Goal: Transaction & Acquisition: Purchase product/service

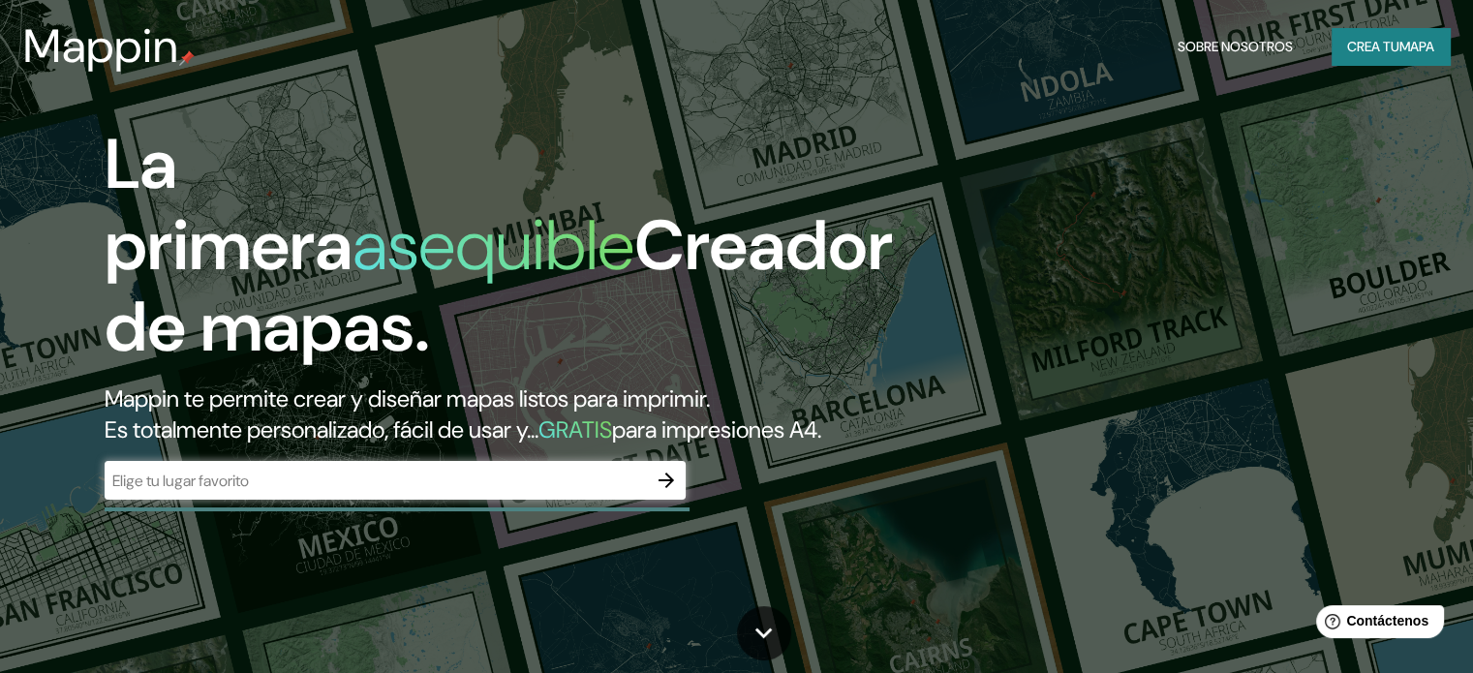
click at [340, 500] on div "​" at bounding box center [395, 480] width 581 height 39
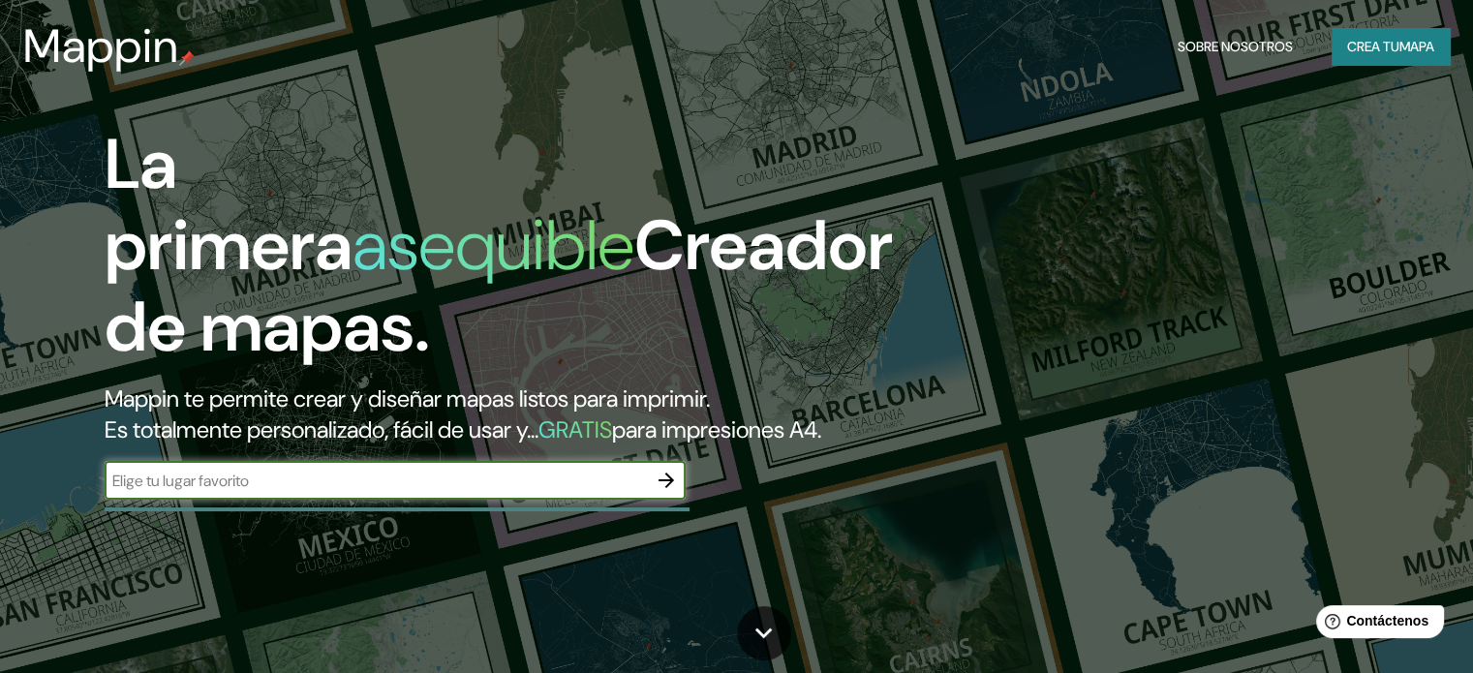
click at [397, 492] on input "text" at bounding box center [376, 481] width 543 height 22
click at [669, 492] on icon "button" at bounding box center [666, 480] width 23 height 23
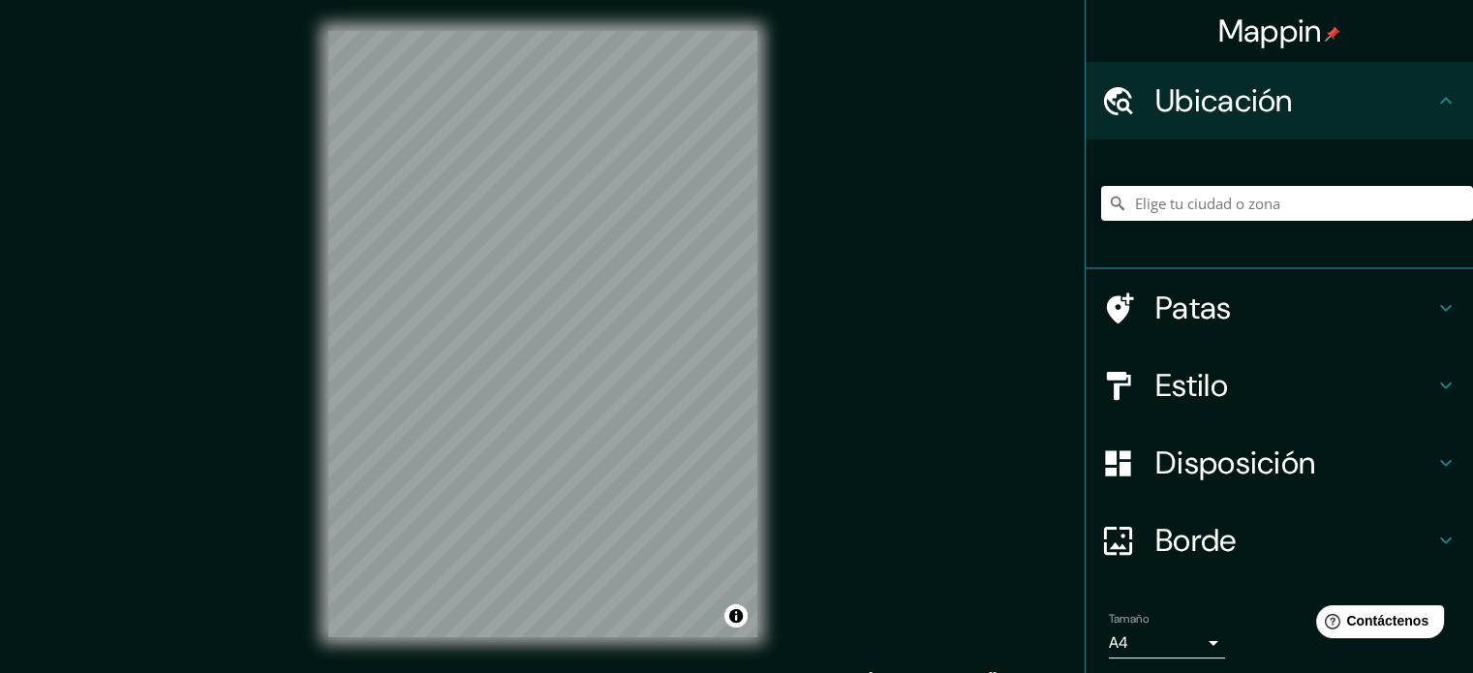
click at [1221, 314] on h4 "Patas" at bounding box center [1295, 308] width 279 height 39
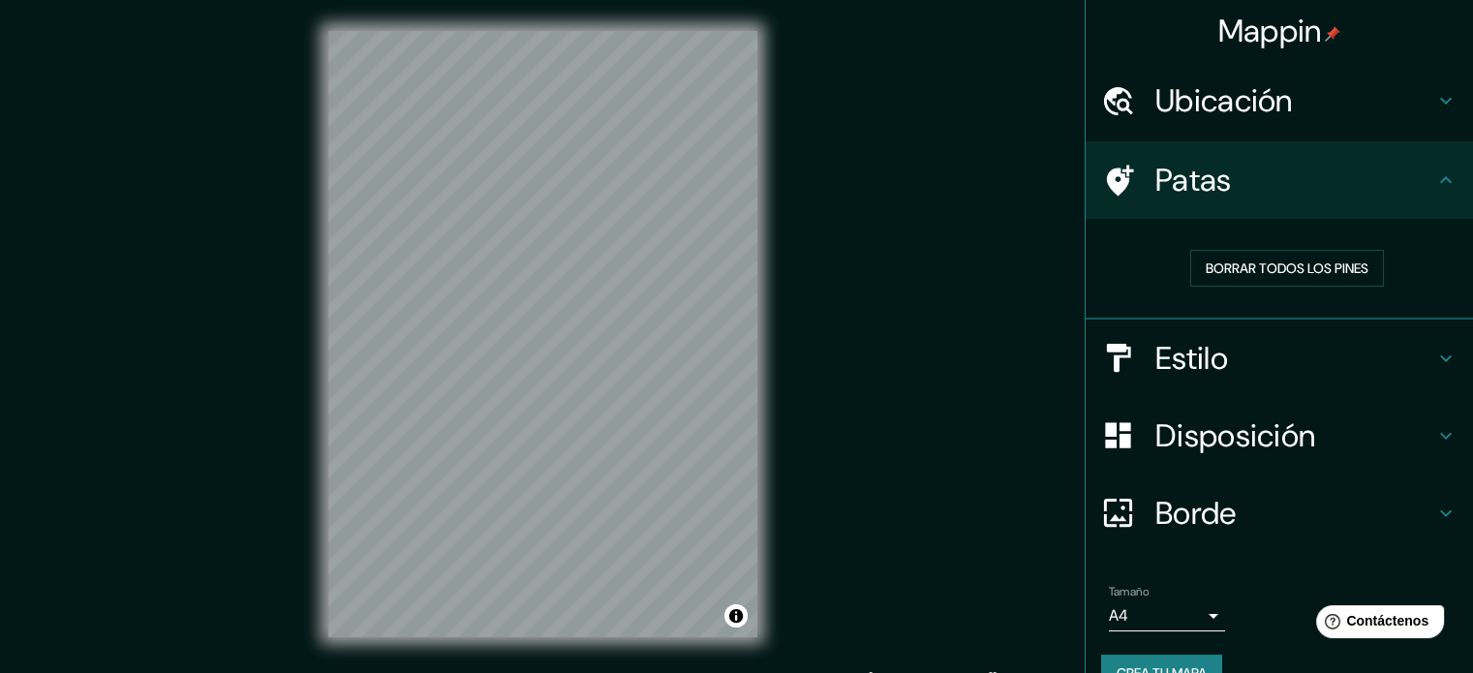
click at [1229, 339] on h4 "Estilo" at bounding box center [1295, 358] width 279 height 39
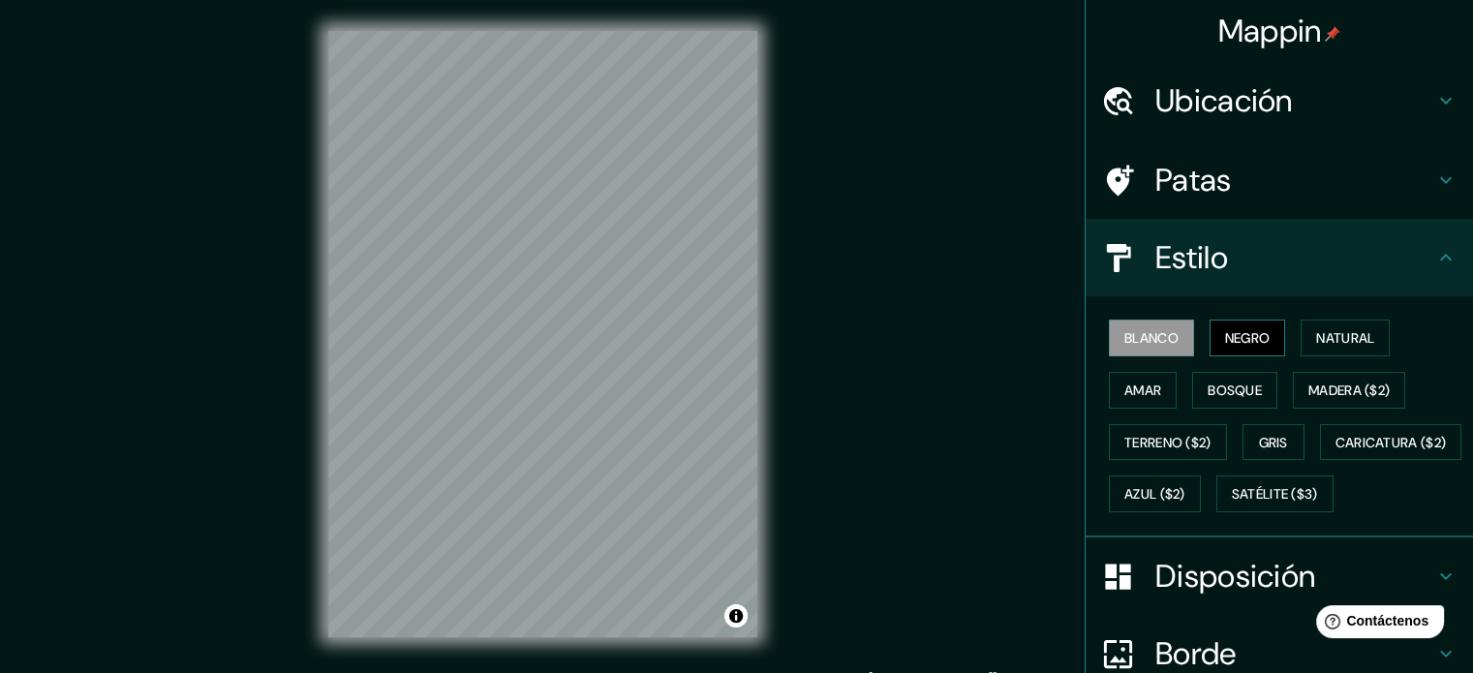
click at [1229, 336] on font "Negro" at bounding box center [1248, 337] width 46 height 17
click at [1317, 336] on font "Natural" at bounding box center [1346, 337] width 58 height 17
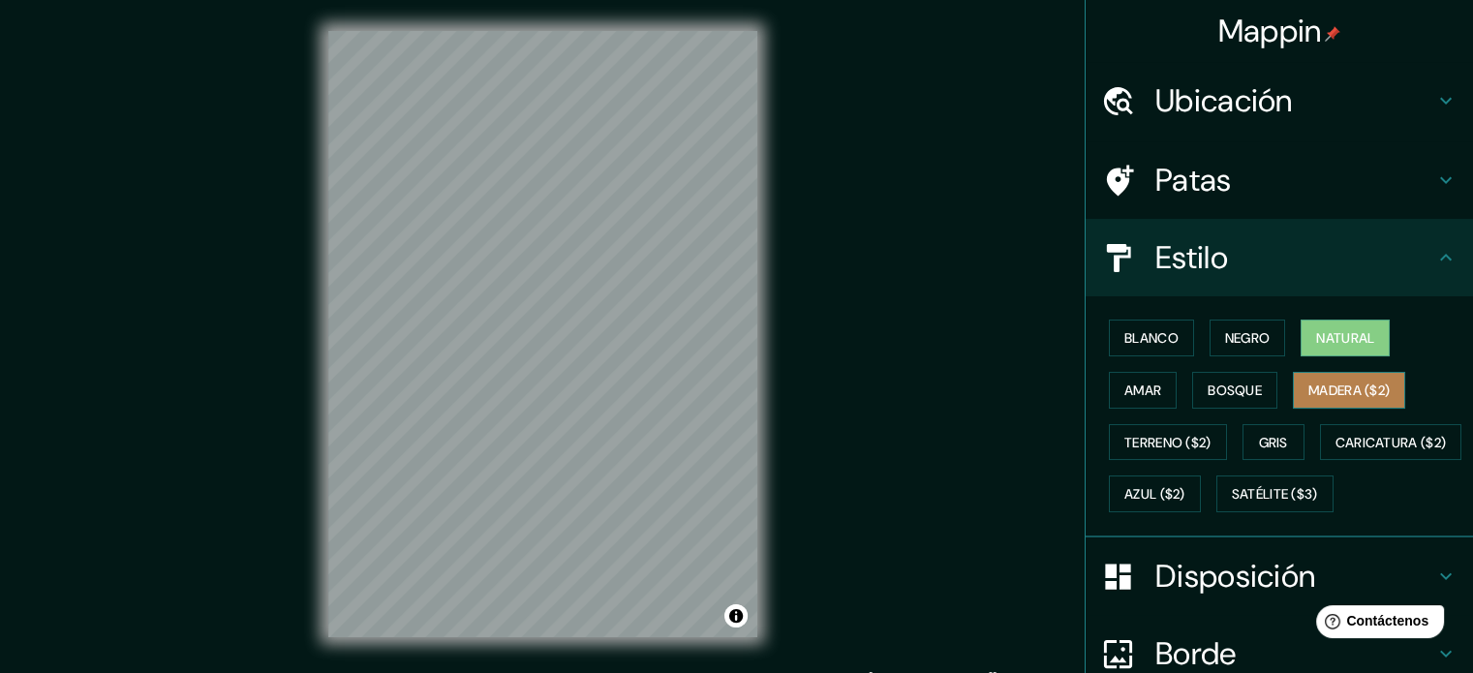
click at [1293, 377] on button "Madera ($2)" at bounding box center [1349, 390] width 112 height 37
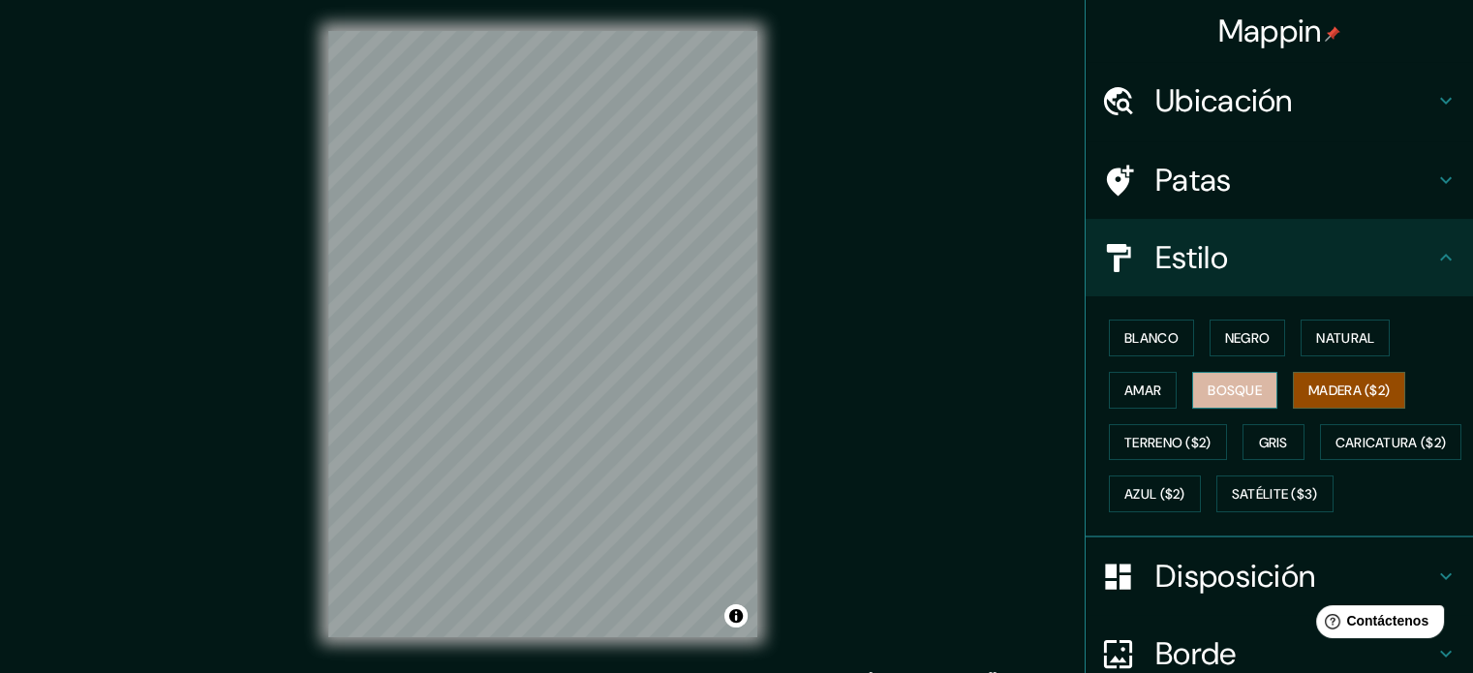
click at [1265, 376] on button "Bosque" at bounding box center [1235, 390] width 85 height 37
click at [1257, 424] on button "Gris" at bounding box center [1274, 442] width 62 height 37
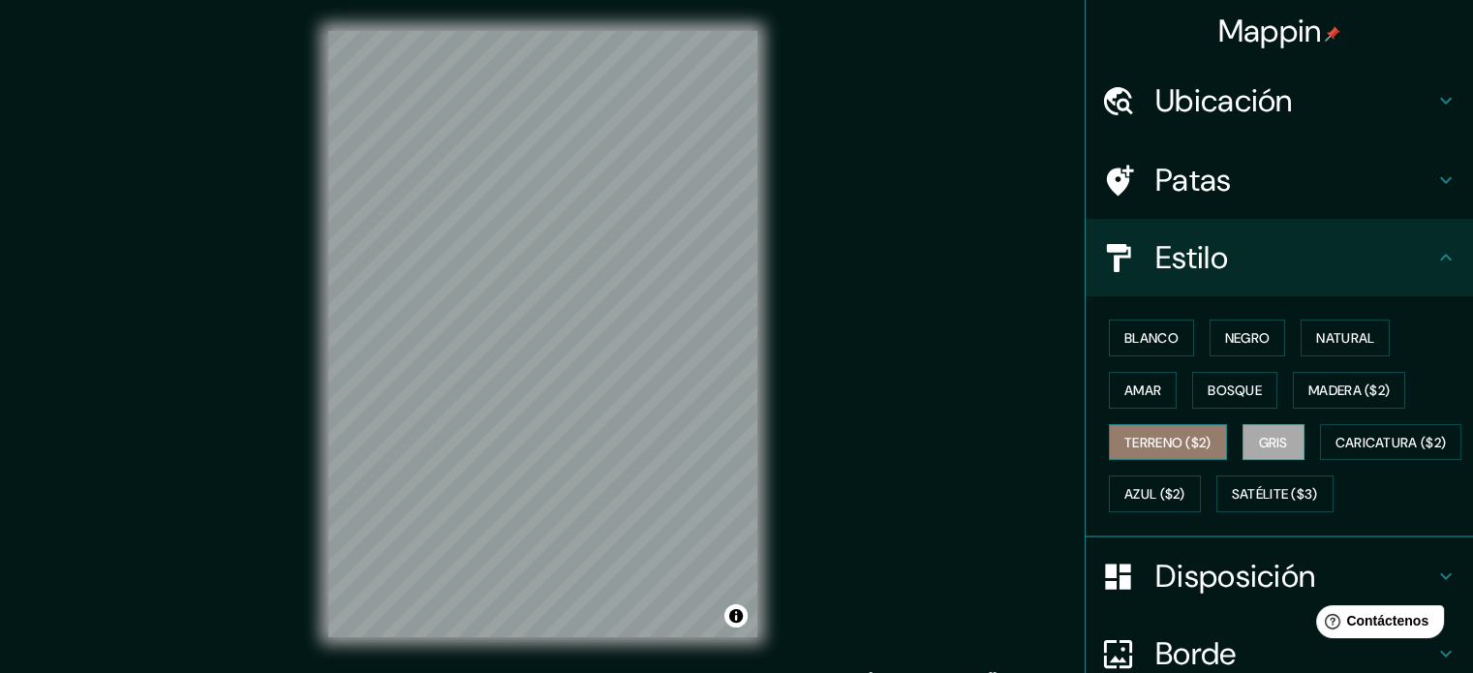
click at [1186, 449] on font "Terreno ($2)" at bounding box center [1168, 442] width 87 height 17
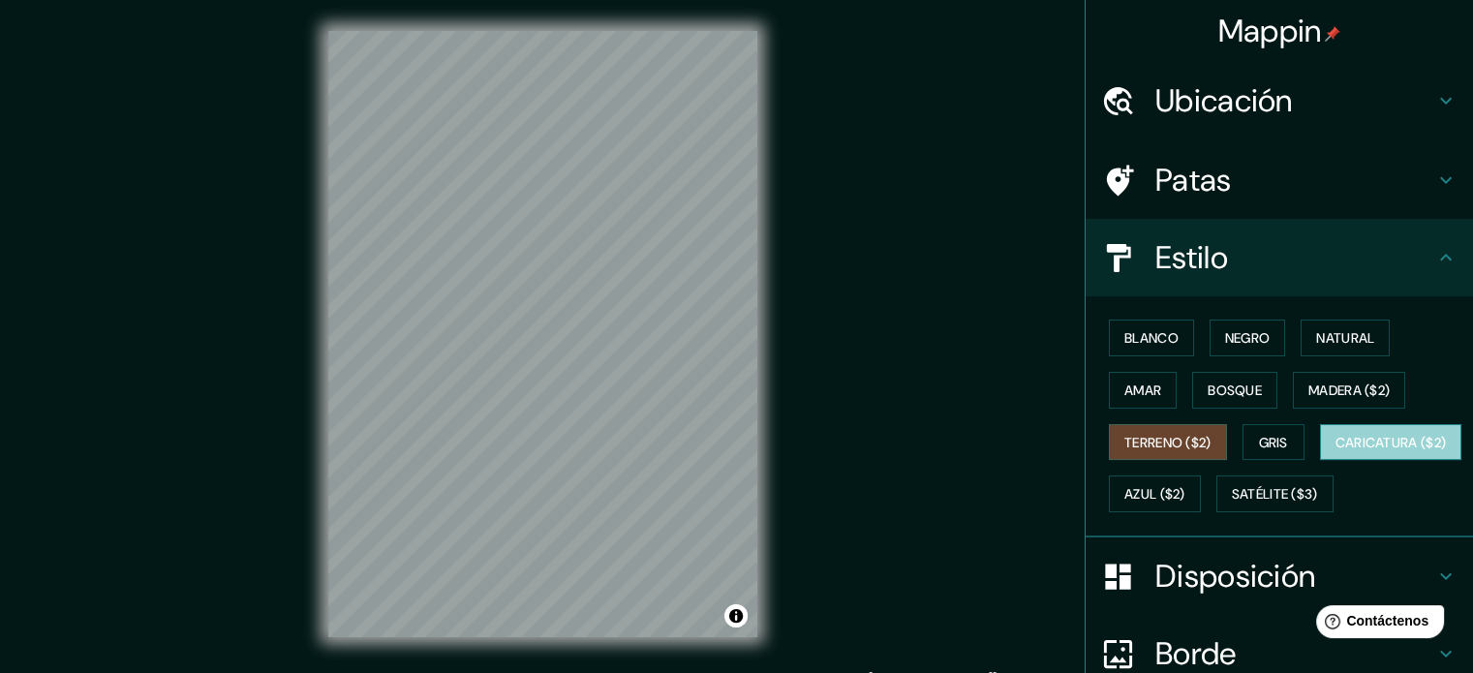
click at [1336, 451] on font "Caricatura ($2)" at bounding box center [1391, 442] width 111 height 17
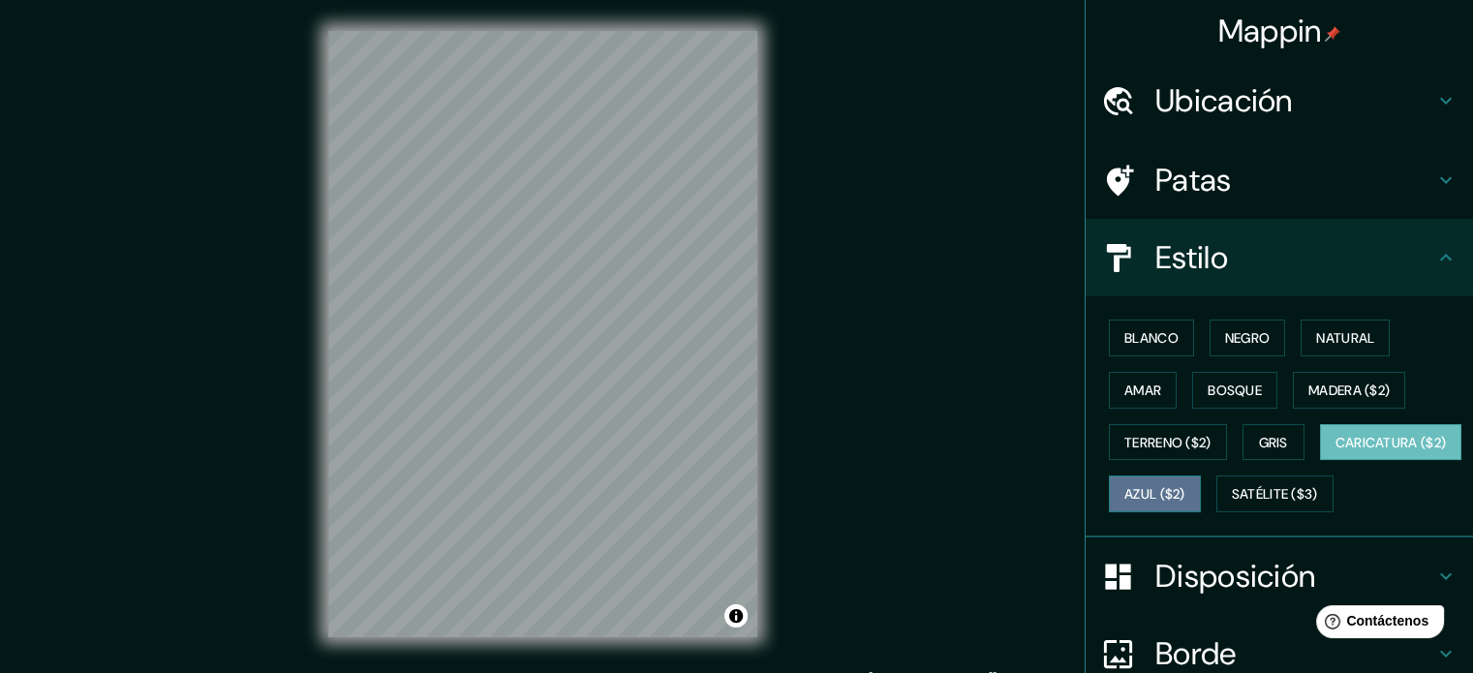
click at [1186, 489] on font "Azul ($2)" at bounding box center [1155, 494] width 61 height 17
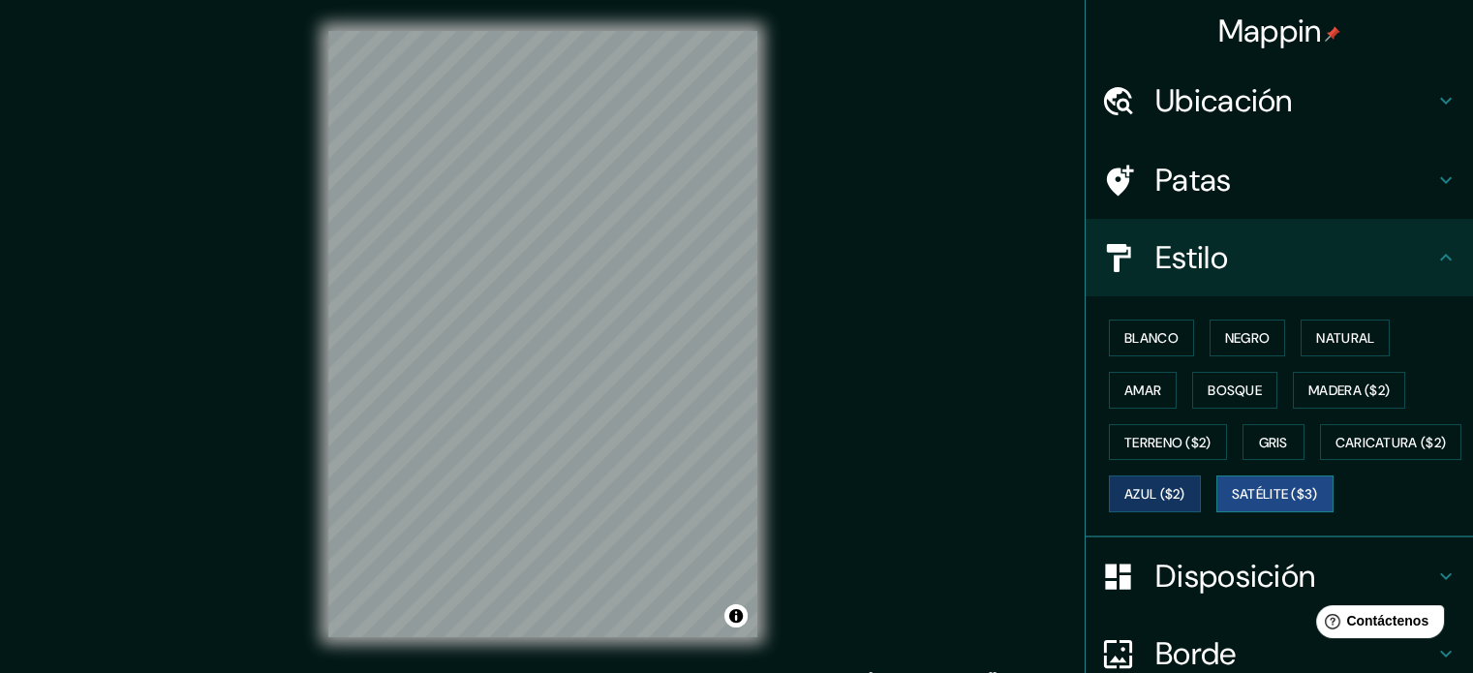
click at [1217, 512] on button "Satélite ($3)" at bounding box center [1275, 494] width 117 height 37
click at [1136, 329] on font "Blanco" at bounding box center [1152, 337] width 54 height 17
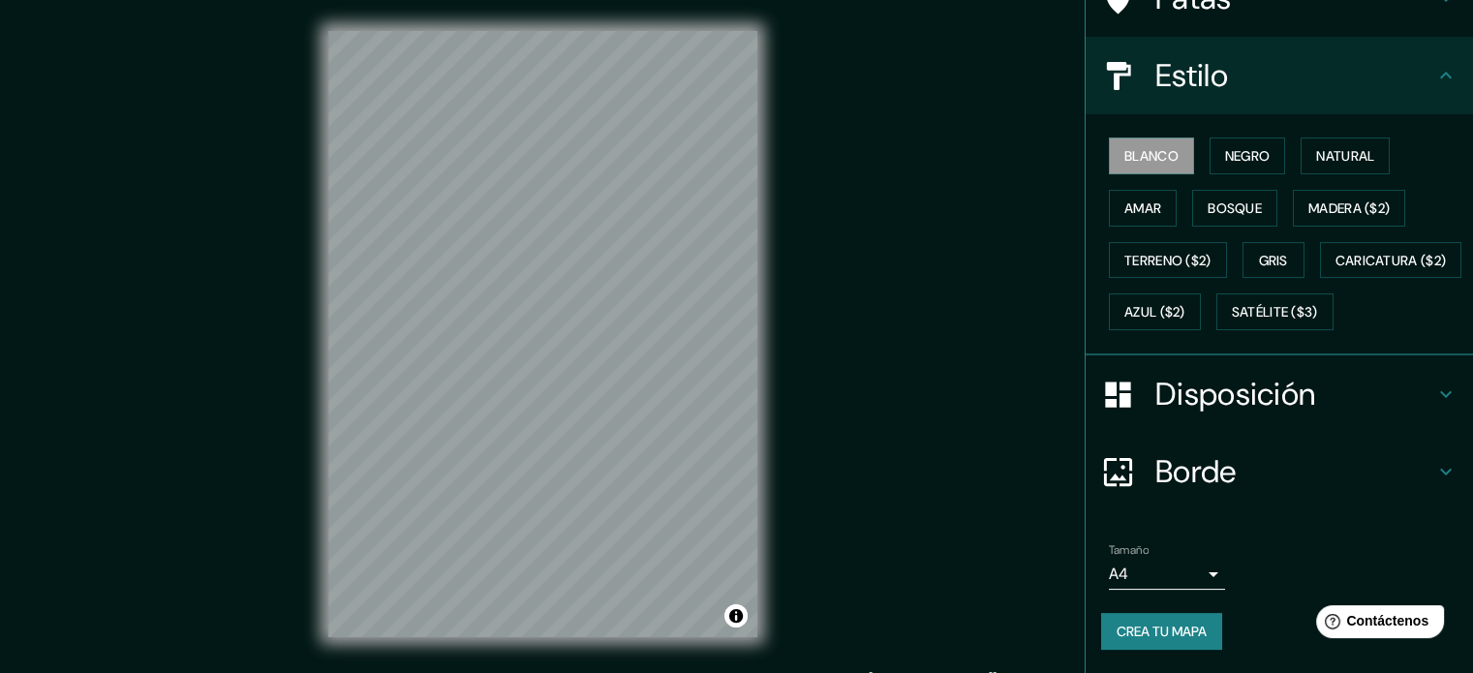
click at [1259, 481] on h4 "Borde" at bounding box center [1295, 471] width 279 height 39
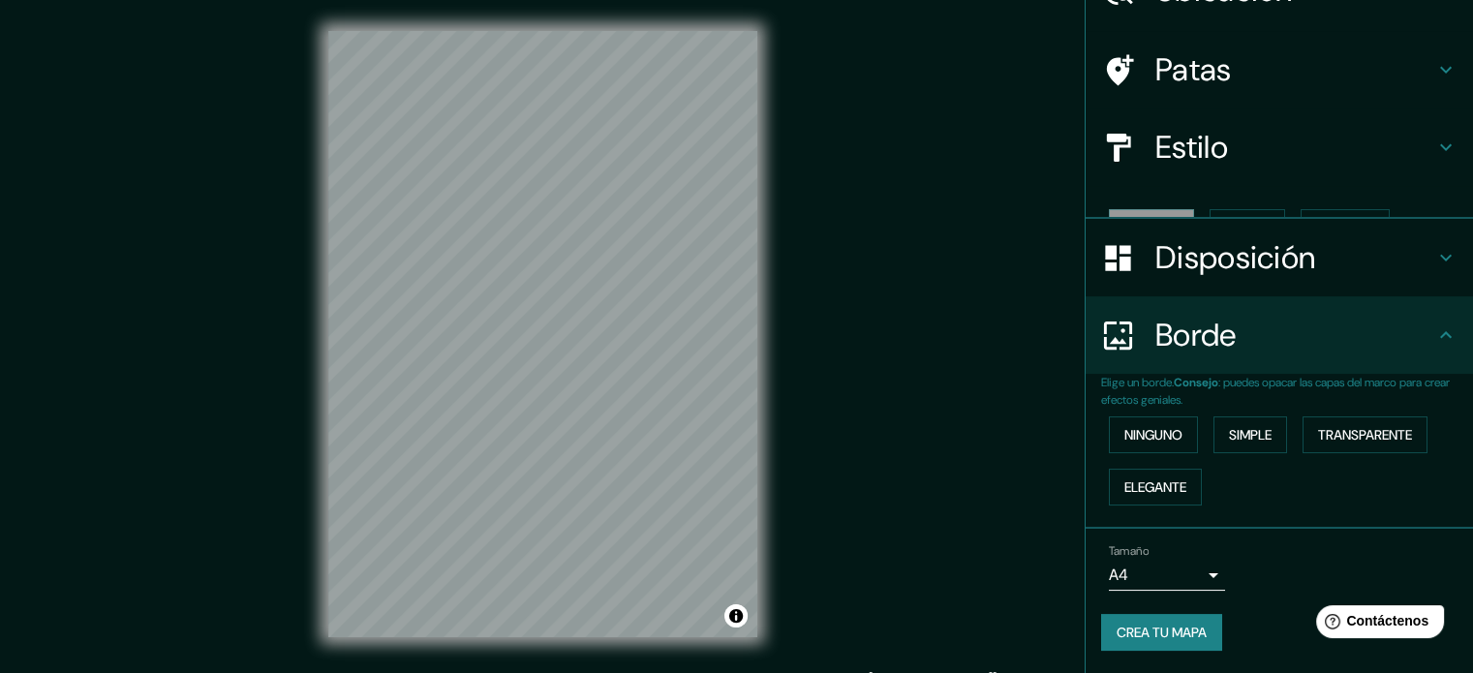
scroll to position [78, 0]
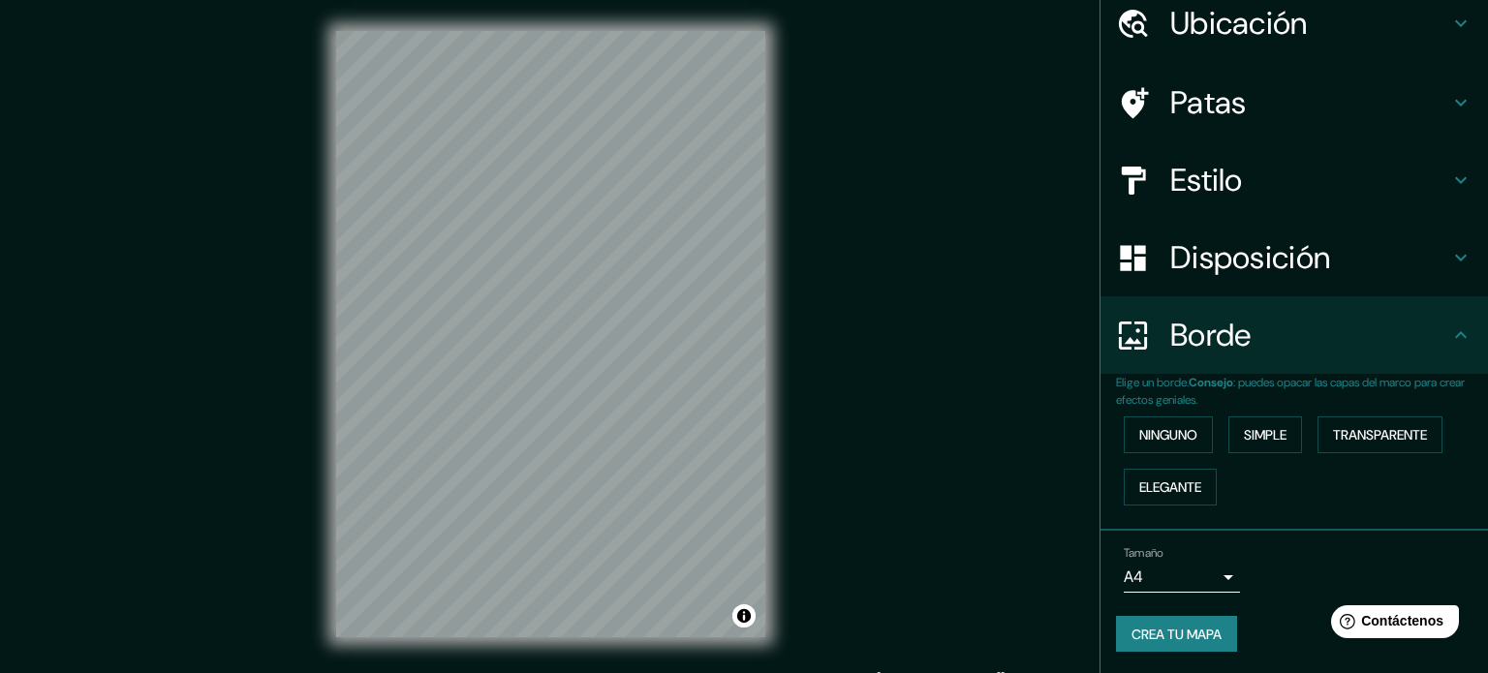
click at [1197, 561] on body "Mappin Ubicación Patas Estilo Disposición Borde Elige un borde. Consejo : puede…" at bounding box center [744, 336] width 1488 height 673
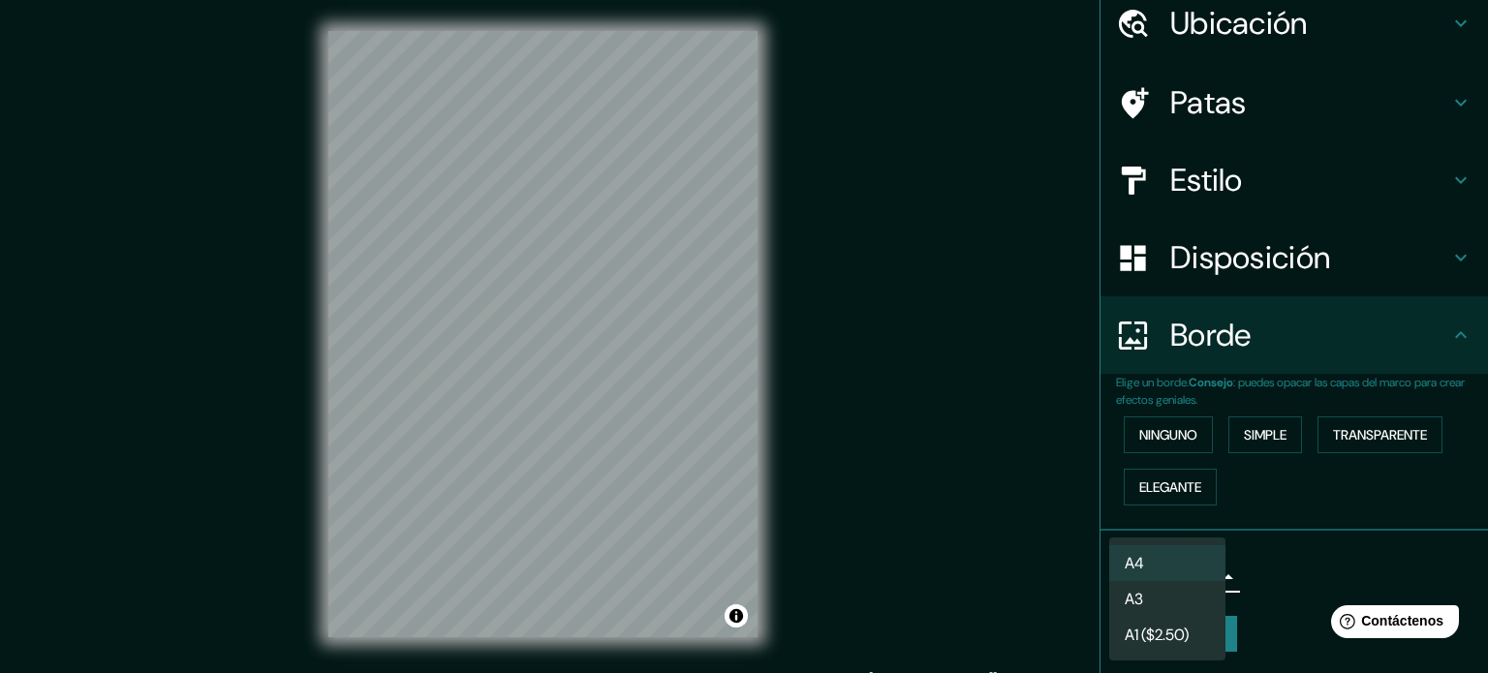
click at [1194, 559] on li "A4" at bounding box center [1167, 563] width 116 height 36
click at [1194, 559] on body "Mappin Ubicación Patas Estilo Disposición Borde Elige un borde. Consejo : puede…" at bounding box center [744, 336] width 1488 height 673
click at [1180, 591] on li "A3" at bounding box center [1167, 599] width 116 height 36
type input "a4"
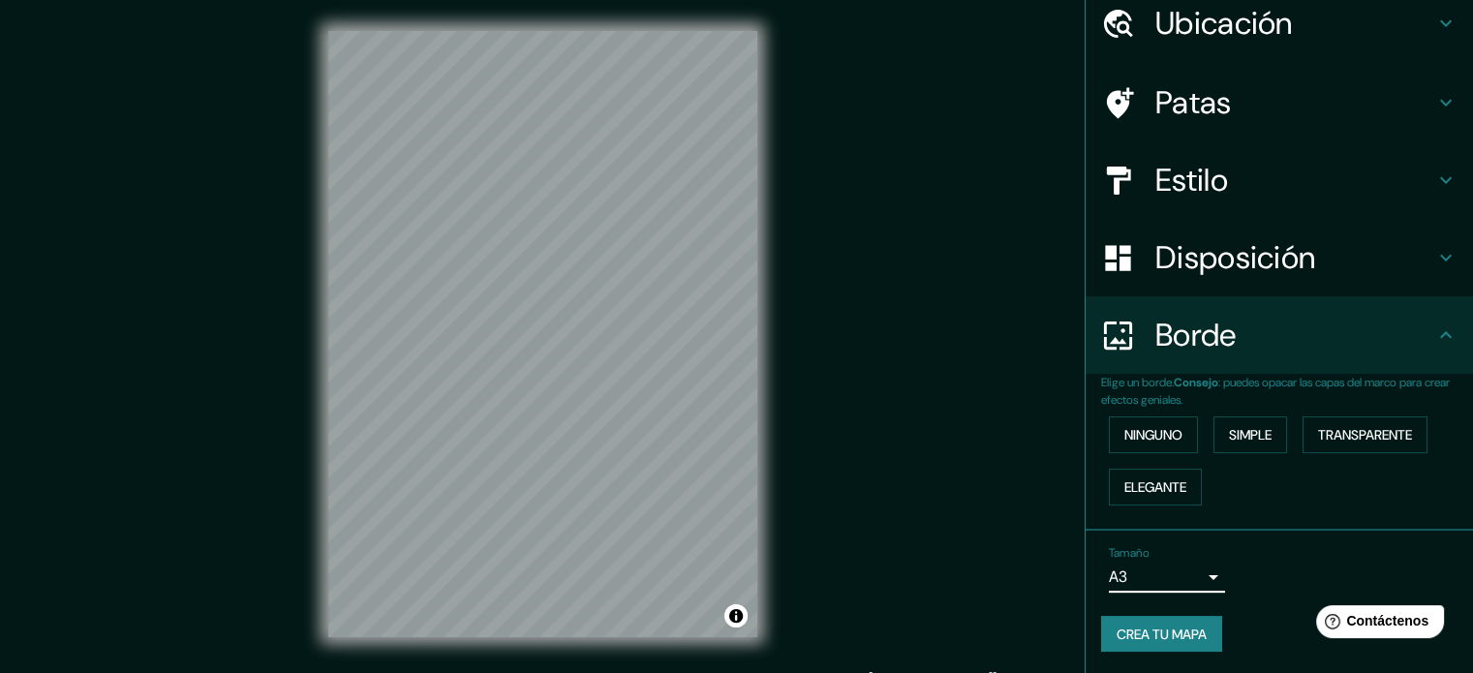
click at [1275, 230] on div "Disposición" at bounding box center [1280, 258] width 388 height 78
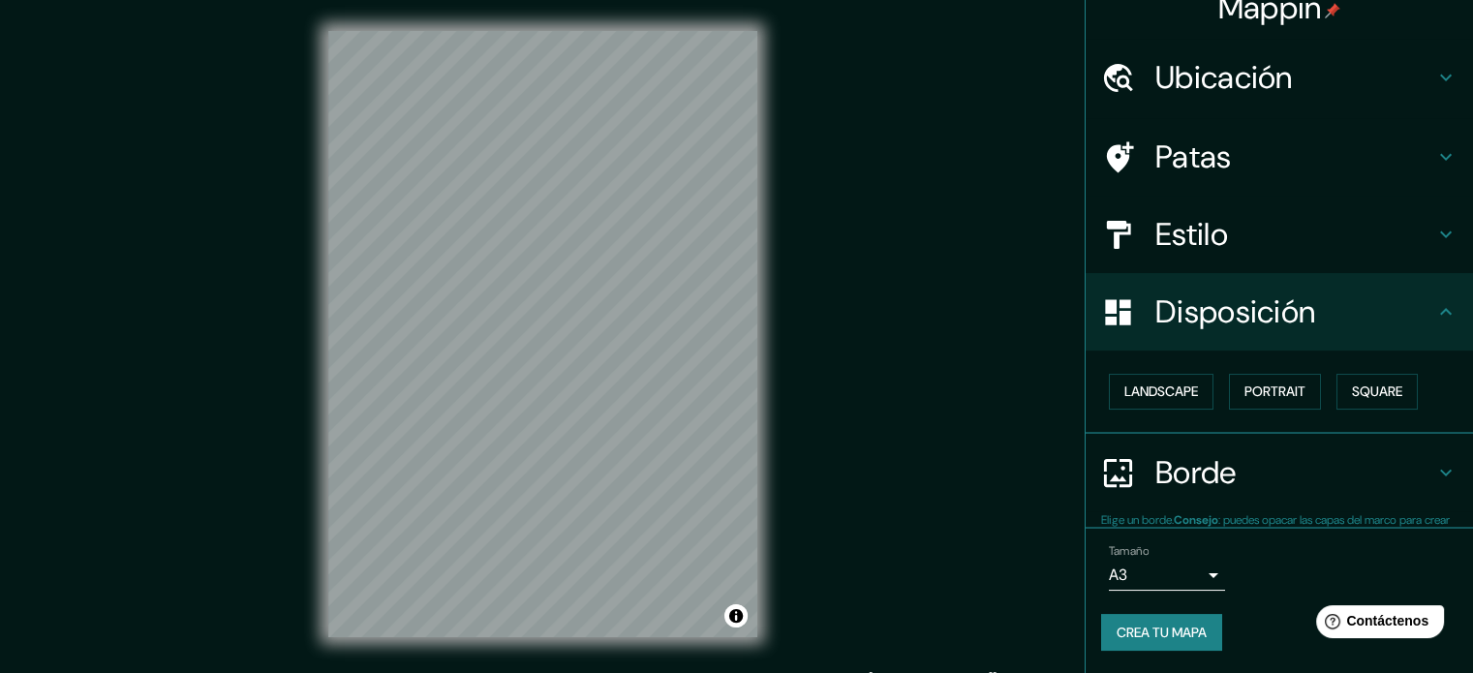
scroll to position [23, 0]
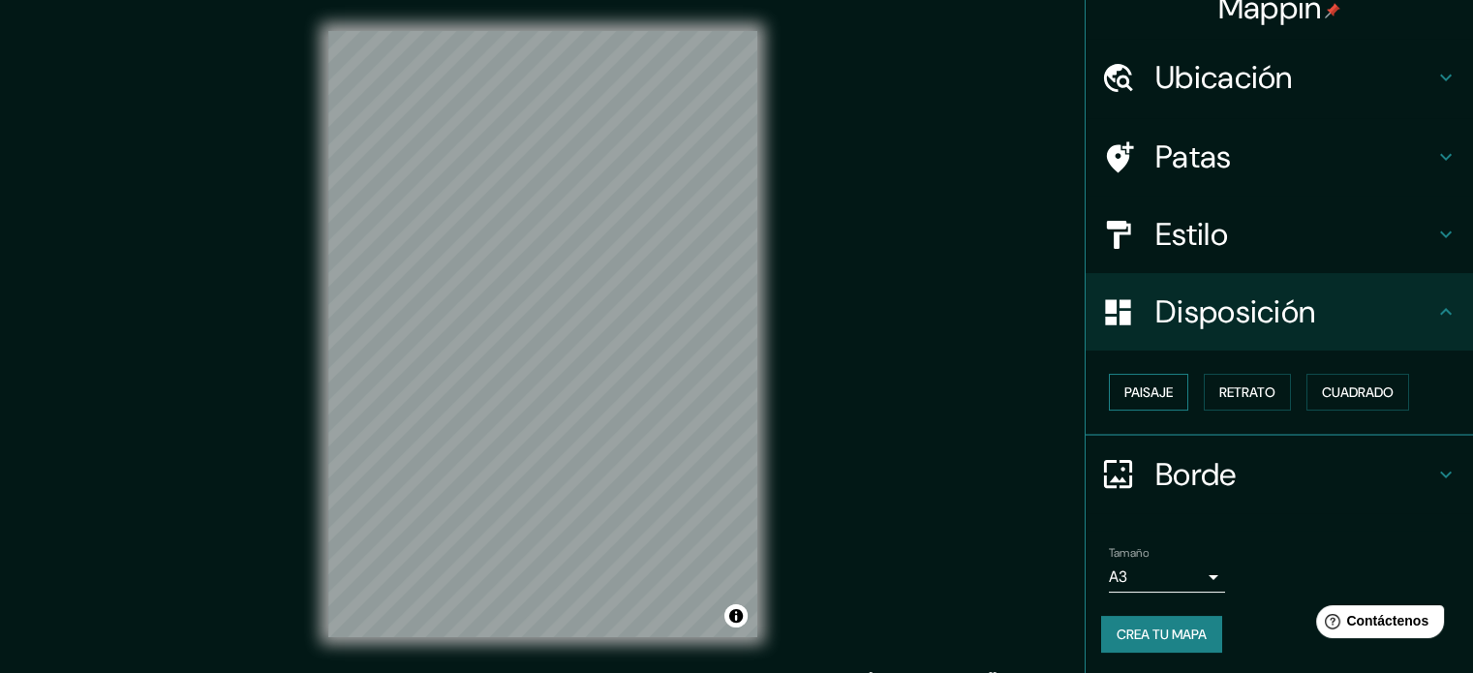
click at [1139, 397] on font "Paisaje" at bounding box center [1149, 392] width 48 height 17
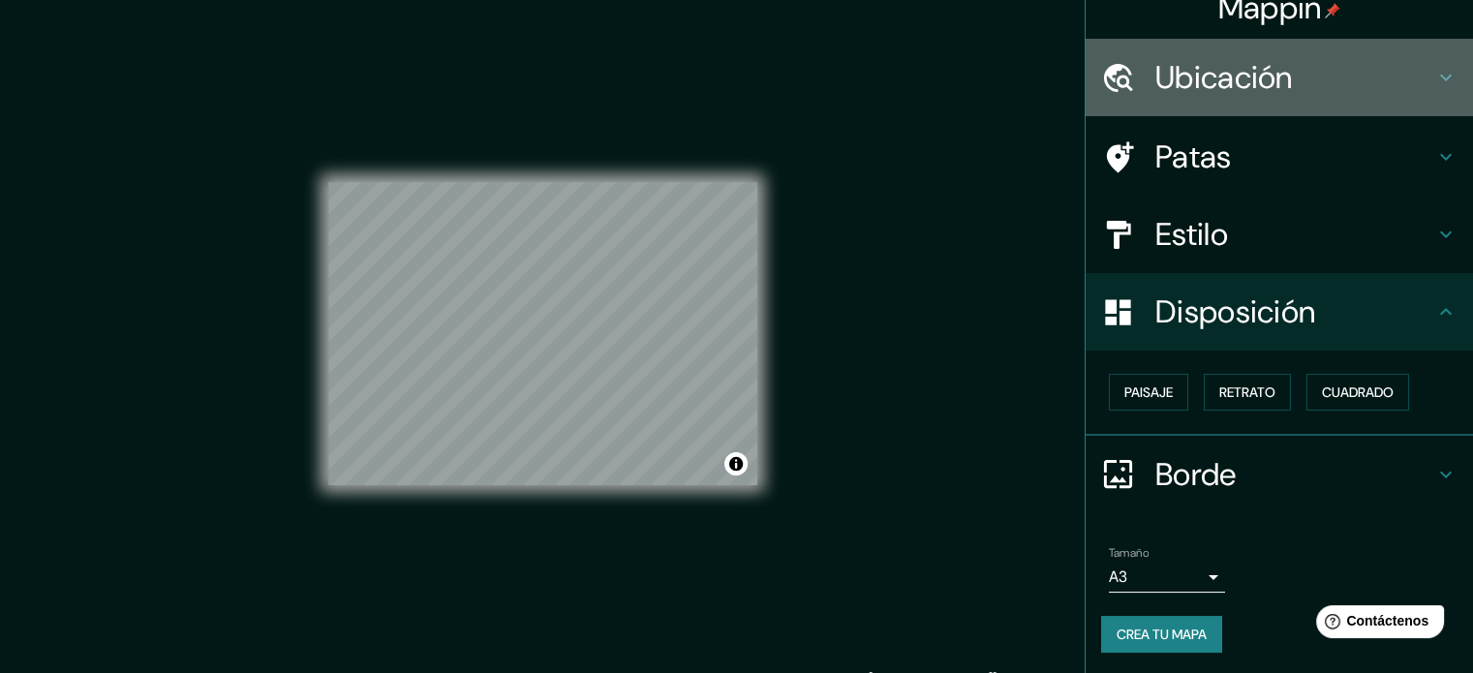
click at [1270, 57] on font "Ubicación" at bounding box center [1225, 77] width 138 height 41
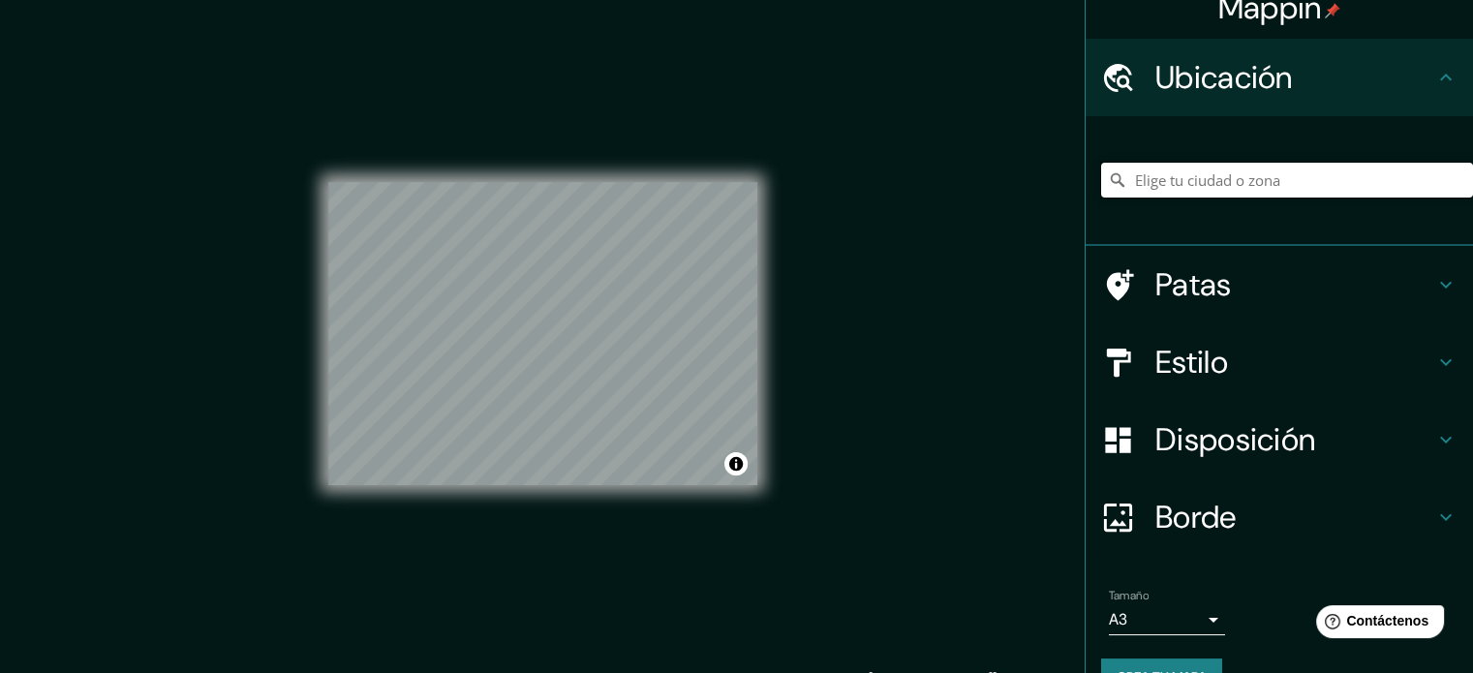
click at [1239, 163] on input "Elige tu ciudad o zona" at bounding box center [1287, 180] width 372 height 35
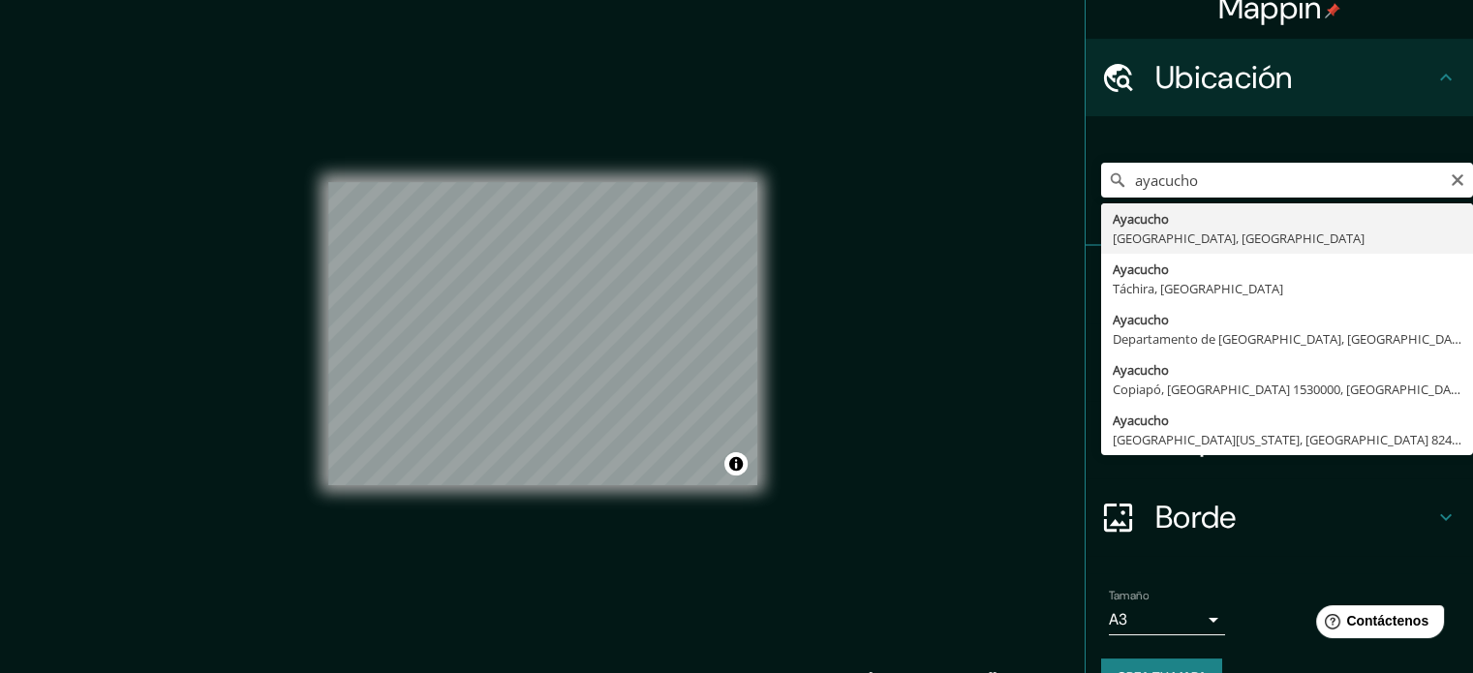
type input "Ayacucho, Departamento de Ayacucho, Perú"
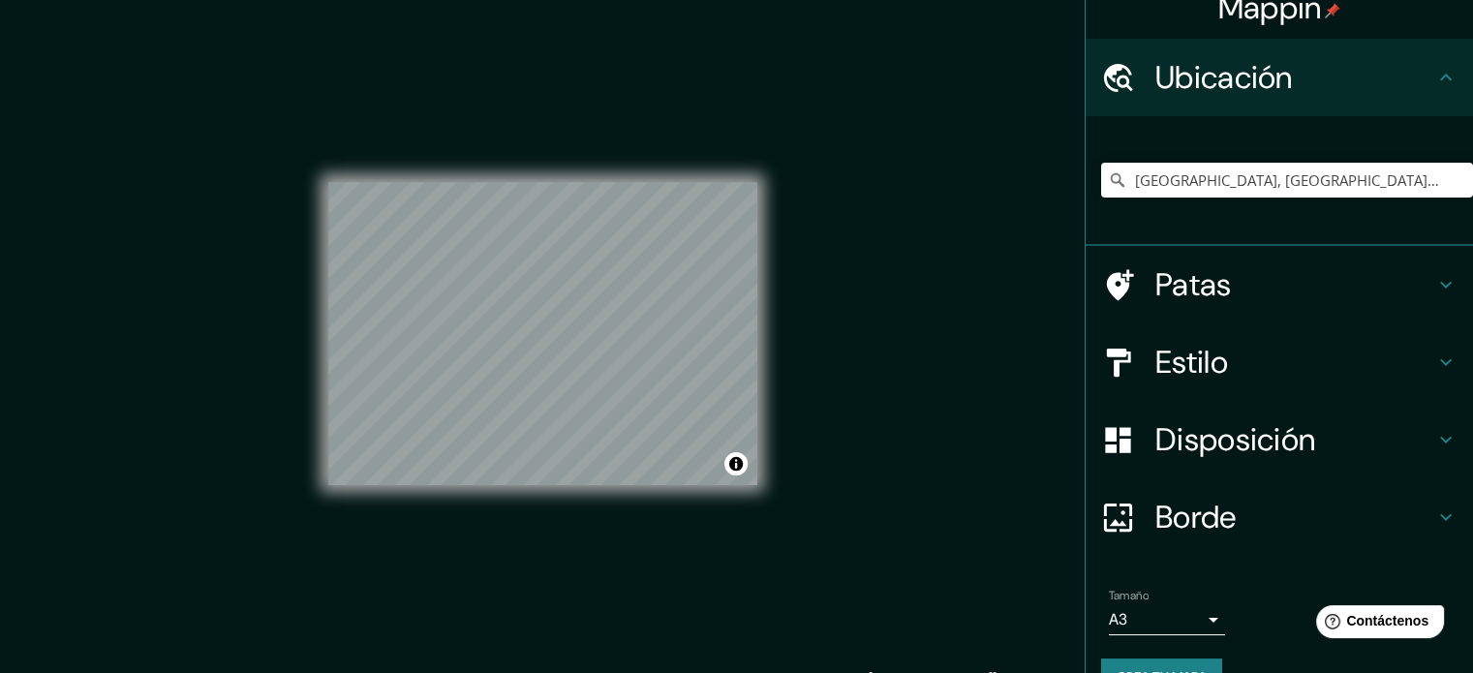
click at [1227, 414] on div "Disposición" at bounding box center [1280, 440] width 388 height 78
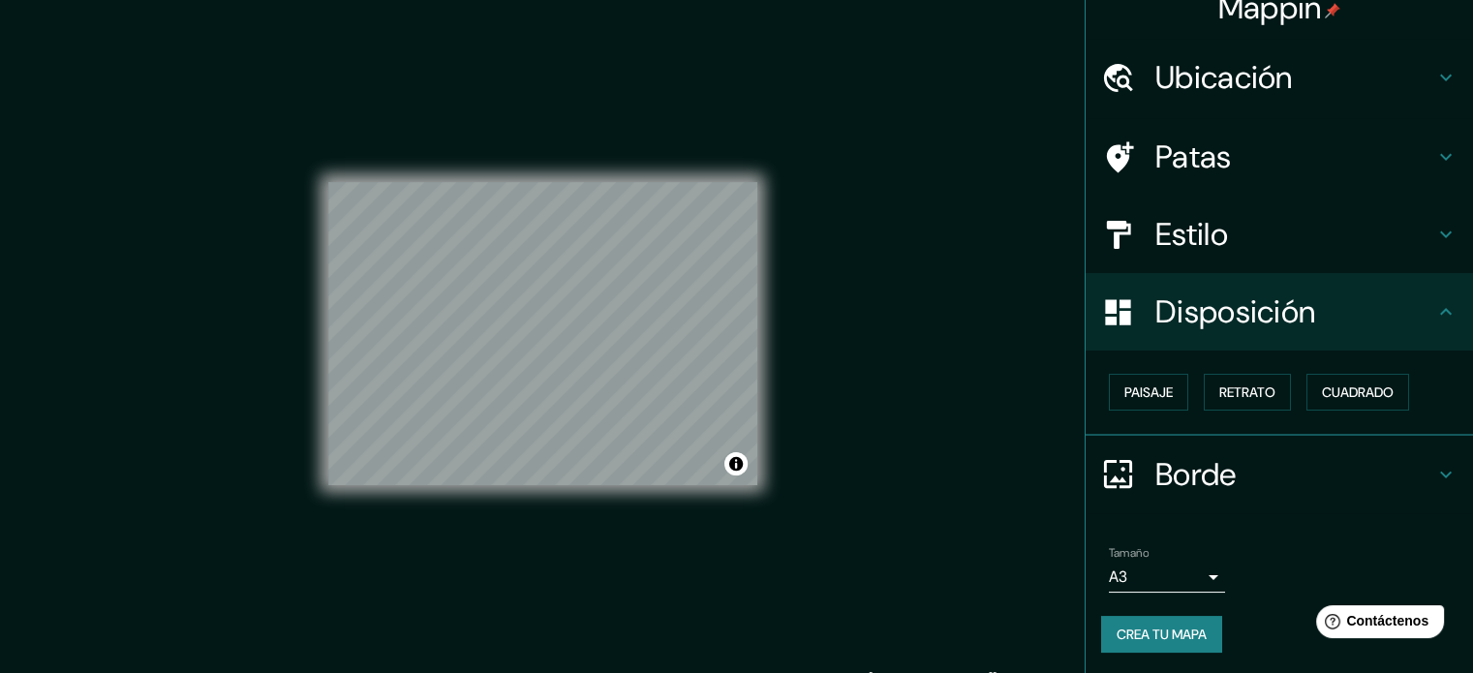
click at [1246, 226] on h4 "Estilo" at bounding box center [1295, 234] width 279 height 39
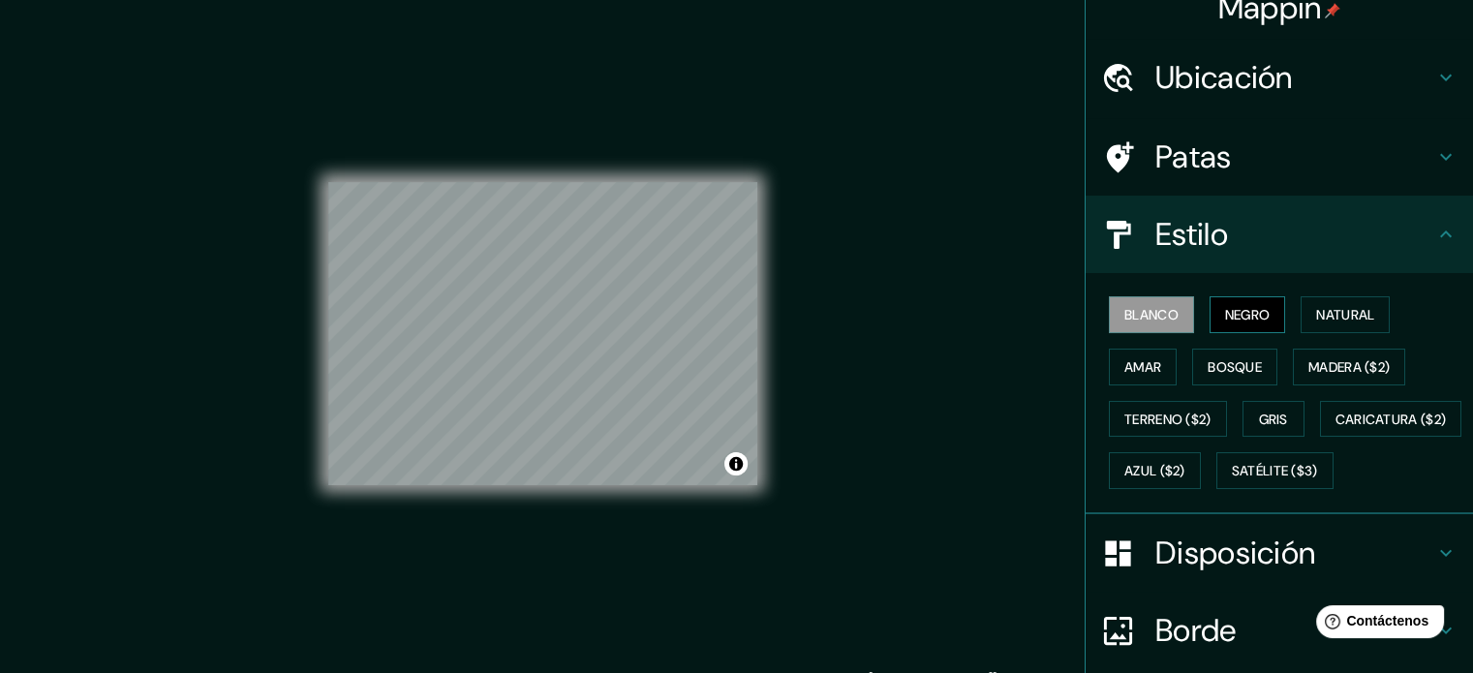
click at [1236, 308] on font "Negro" at bounding box center [1248, 314] width 46 height 17
click at [1259, 417] on font "Gris" at bounding box center [1273, 419] width 29 height 17
click at [1228, 294] on div "Blanco Negro Natural Amar Bosque Madera ($2) Terreno ($2) Gris Caricatura ($2) …" at bounding box center [1287, 393] width 372 height 208
click at [1229, 298] on button "Negro" at bounding box center [1248, 314] width 77 height 37
click at [1264, 422] on font "Gris" at bounding box center [1273, 419] width 29 height 17
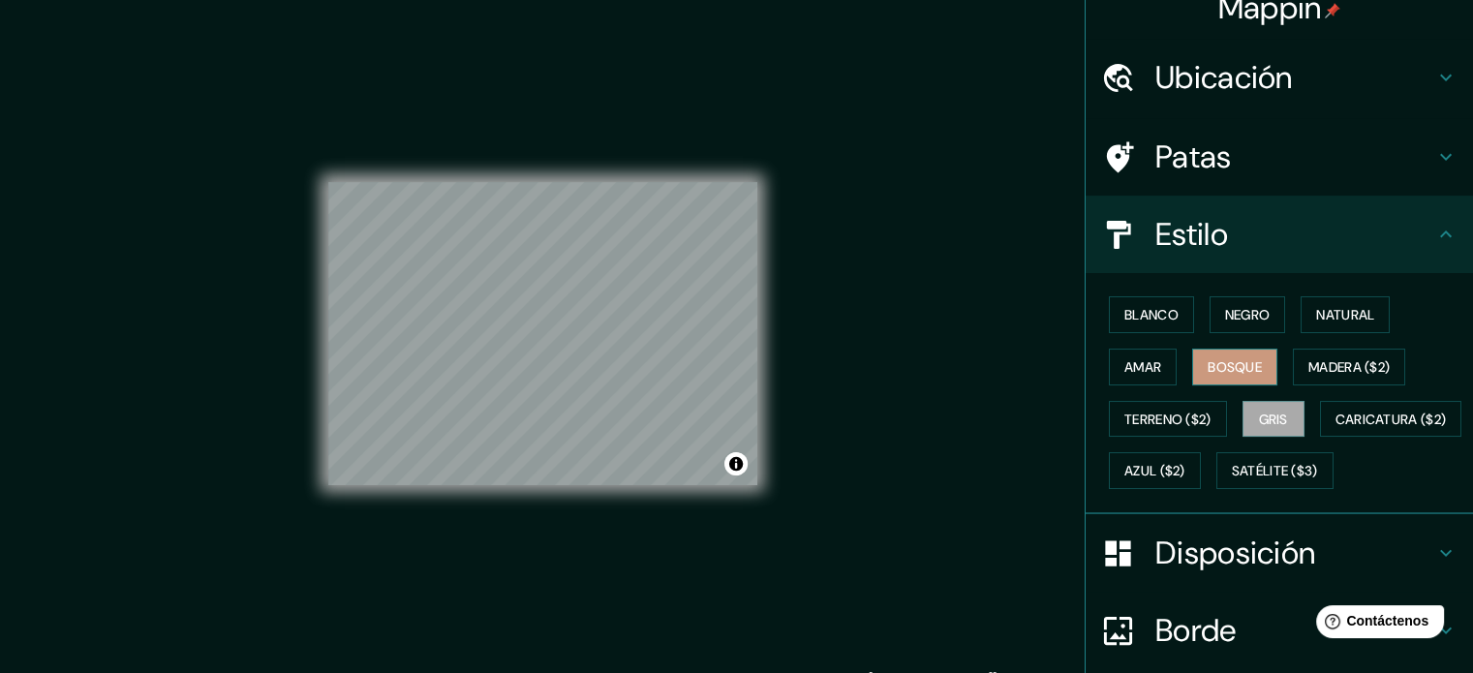
click at [1193, 353] on button "Bosque" at bounding box center [1235, 367] width 85 height 37
click at [1243, 410] on button "Gris" at bounding box center [1274, 419] width 62 height 37
click at [1210, 313] on button "Negro" at bounding box center [1248, 314] width 77 height 37
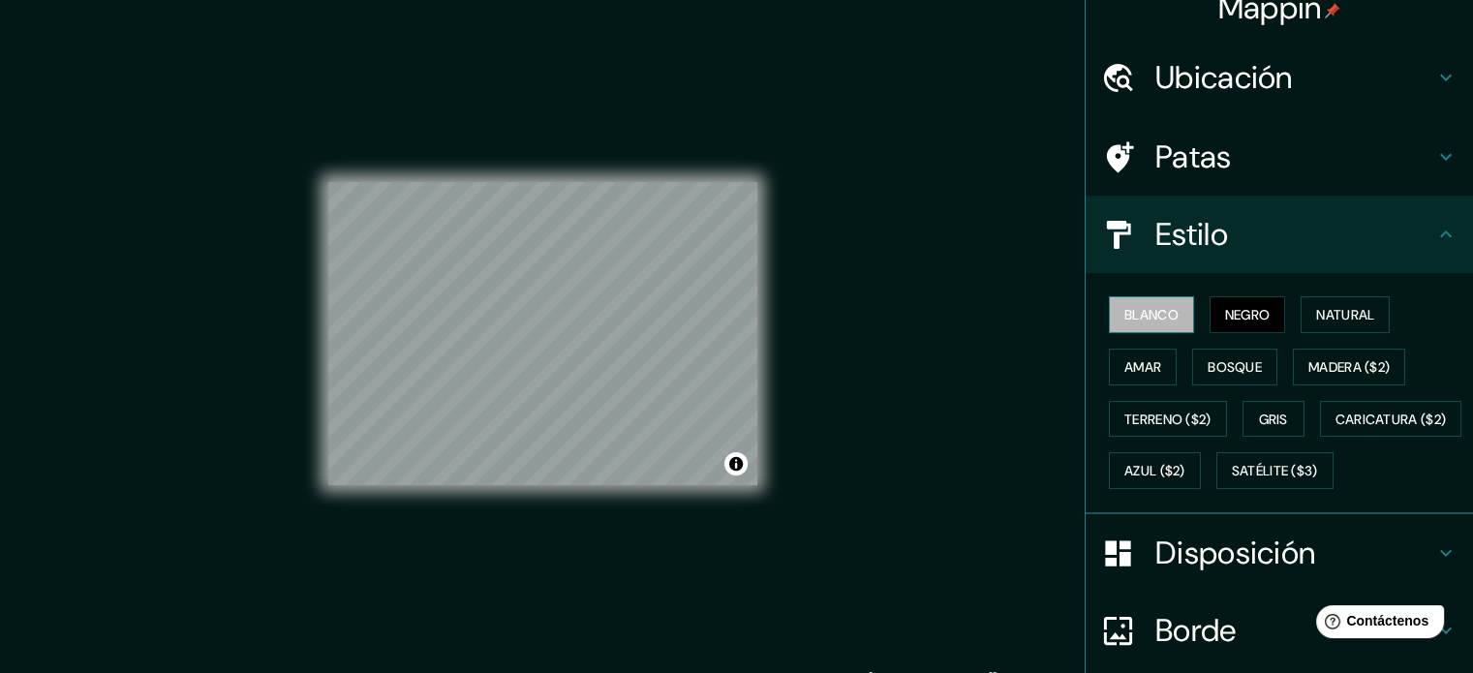
click at [1159, 303] on font "Blanco" at bounding box center [1152, 314] width 54 height 25
click at [1259, 397] on div "Blanco Negro Natural Amar Bosque Madera ($2) Terreno ($2) Gris Caricatura ($2) …" at bounding box center [1287, 393] width 372 height 208
click at [1267, 417] on font "Gris" at bounding box center [1273, 419] width 29 height 17
click at [1227, 318] on font "Negro" at bounding box center [1248, 314] width 46 height 17
click at [1125, 308] on font "Blanco" at bounding box center [1152, 314] width 54 height 17
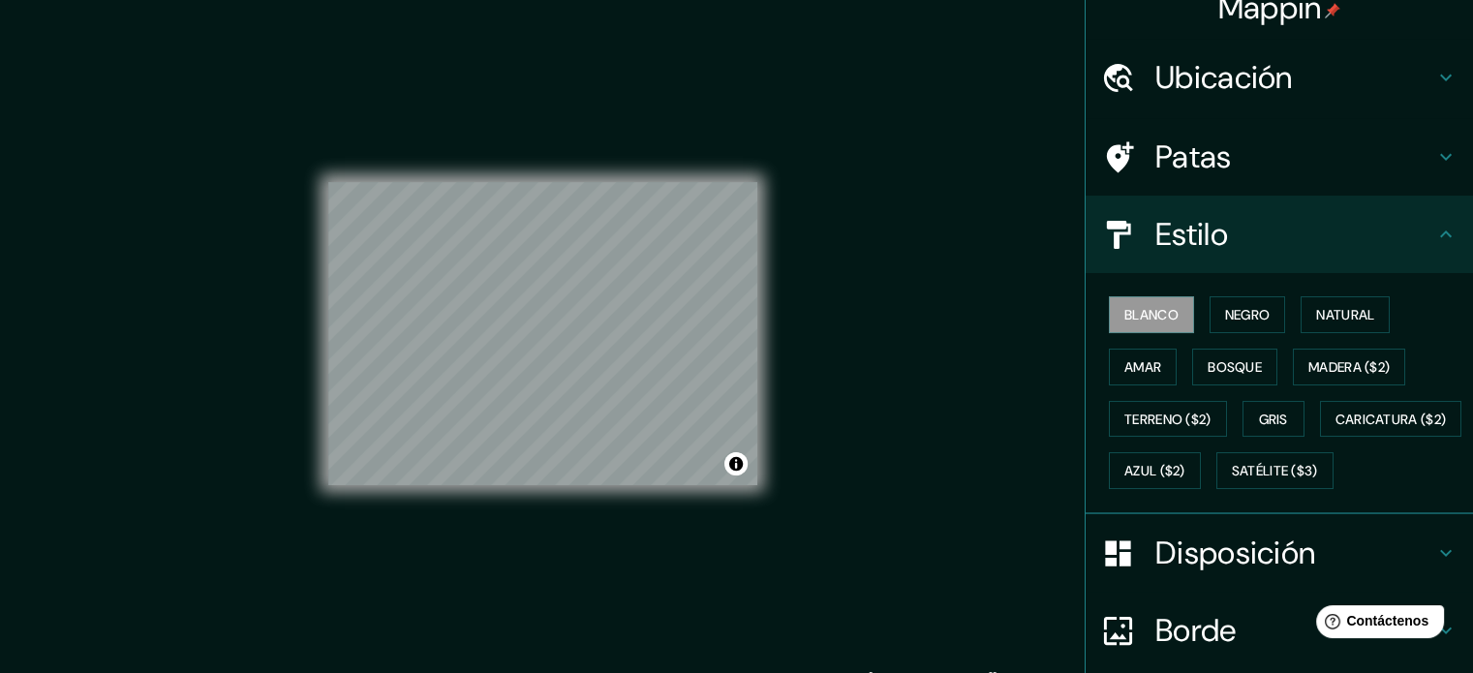
click at [1197, 574] on font "Disposición" at bounding box center [1236, 553] width 160 height 41
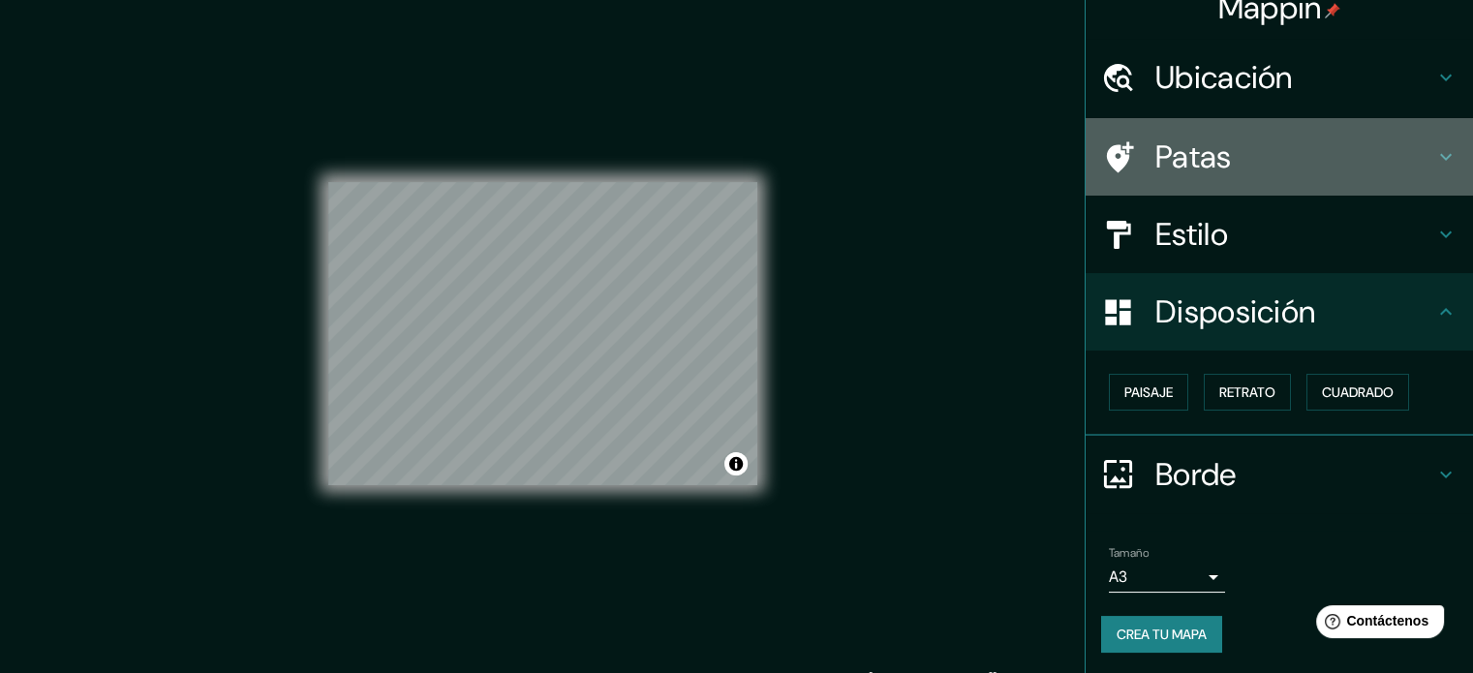
click at [1198, 158] on font "Patas" at bounding box center [1194, 157] width 77 height 41
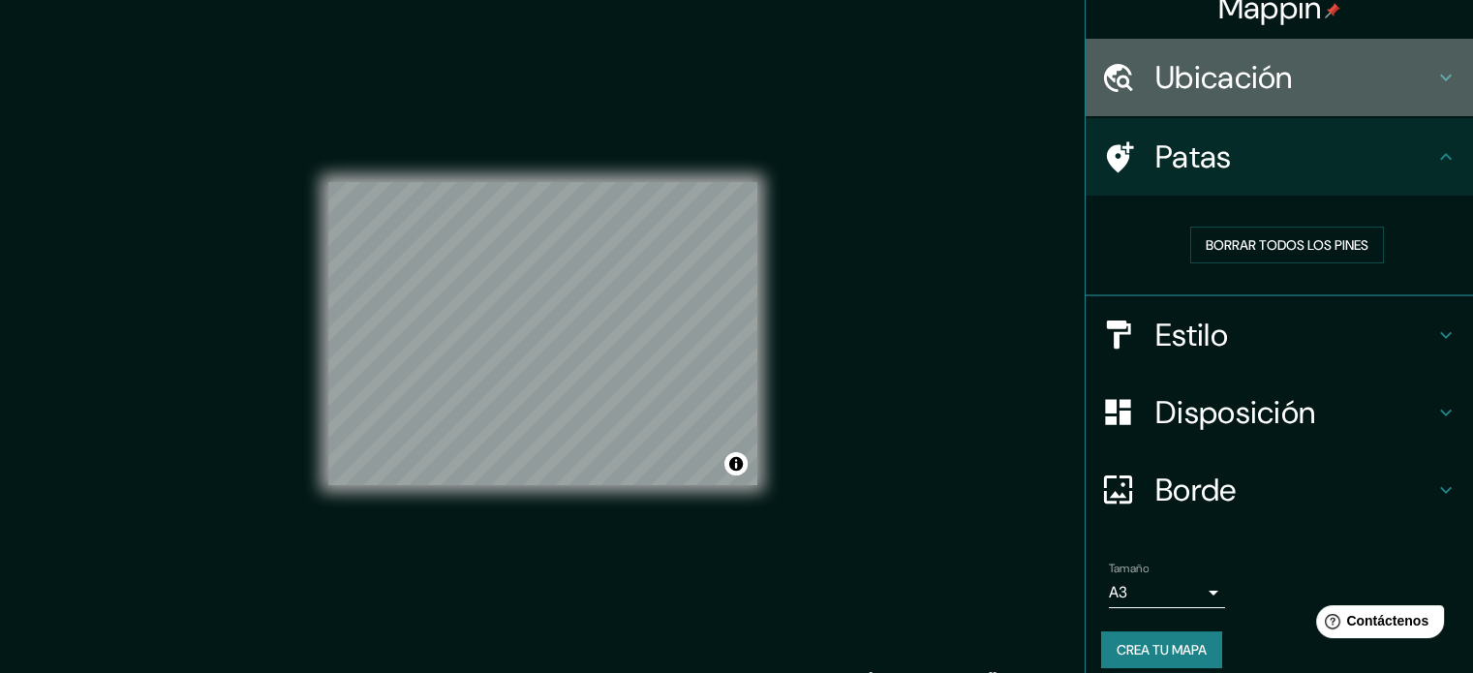
click at [1243, 88] on font "Ubicación" at bounding box center [1225, 77] width 138 height 41
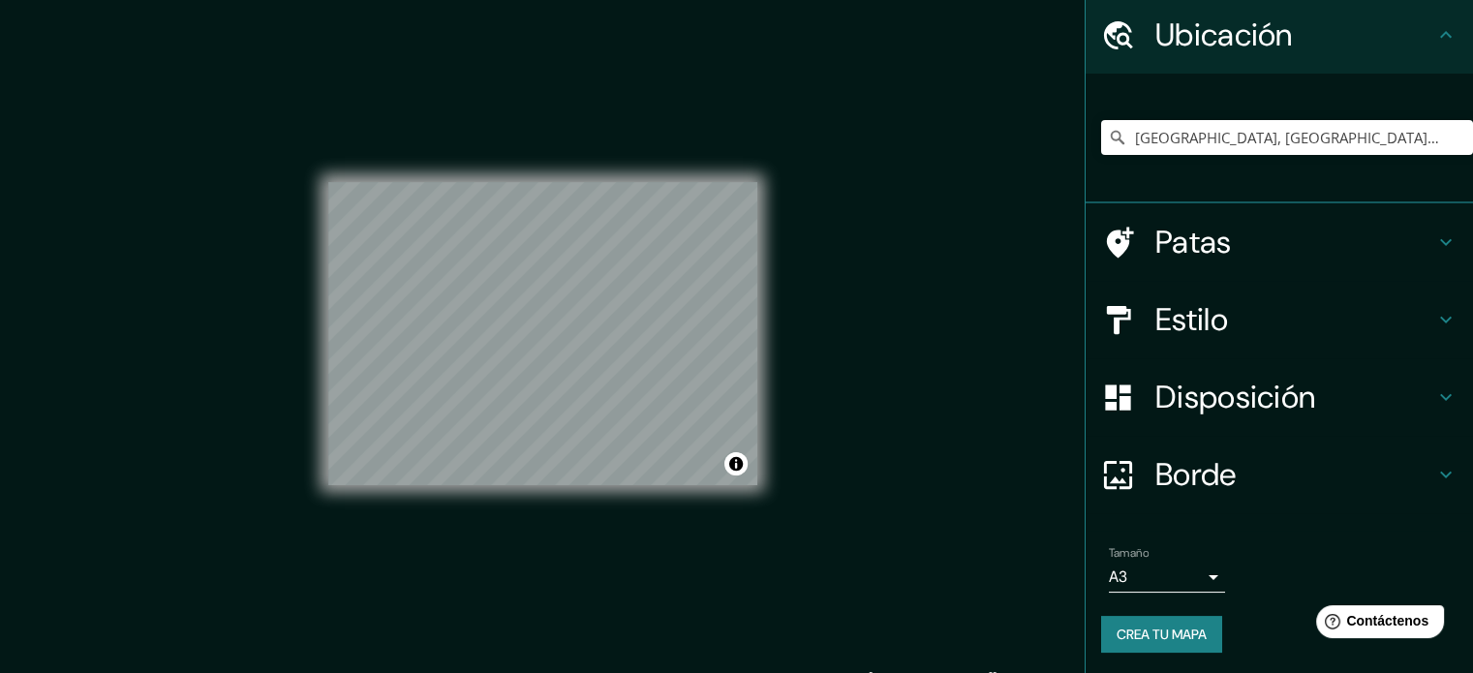
scroll to position [67, 0]
click at [1156, 621] on font "Crea tu mapa" at bounding box center [1162, 633] width 90 height 25
